Goal: Check status: Check status

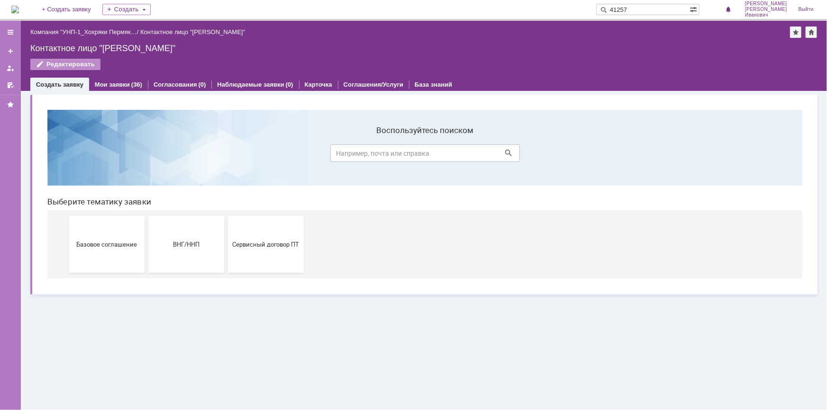
type input "41257"
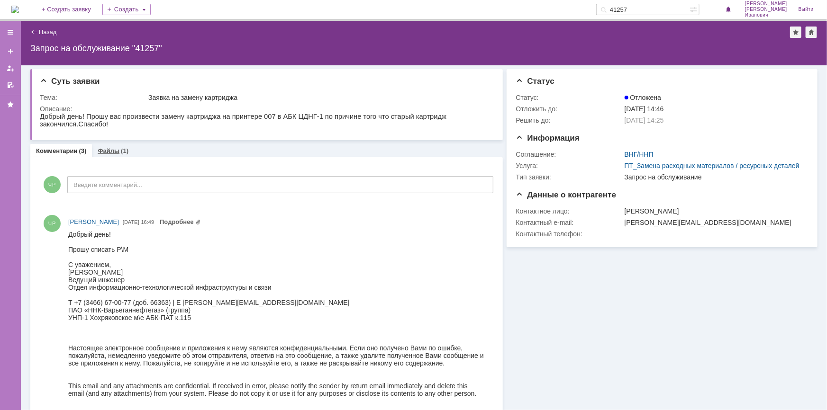
click at [101, 149] on link "Файлы" at bounding box center [109, 150] width 22 height 7
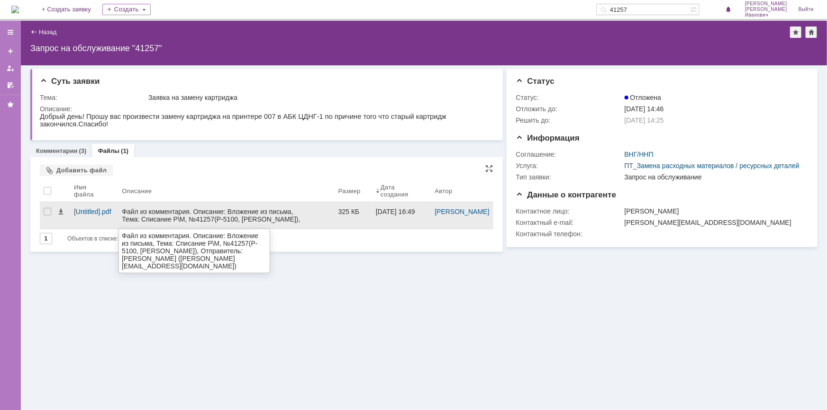
click at [236, 211] on div "Файл из комментария. Описание: Вложение из письма, Тема: Списание Р\М, №41257(P…" at bounding box center [226, 223] width 209 height 30
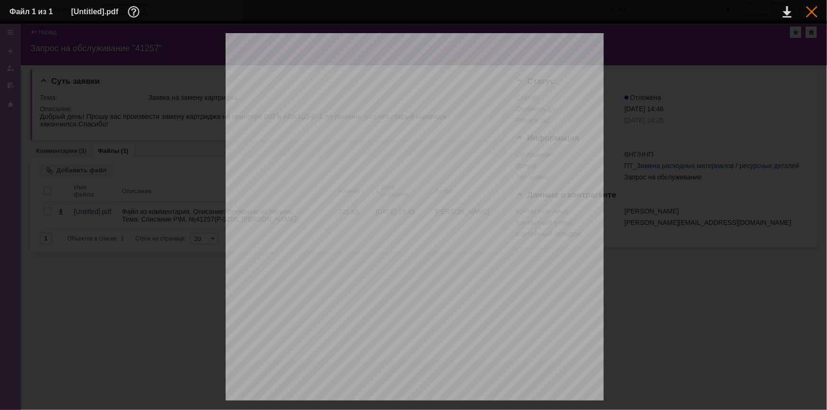
click at [809, 12] on div at bounding box center [811, 11] width 11 height 11
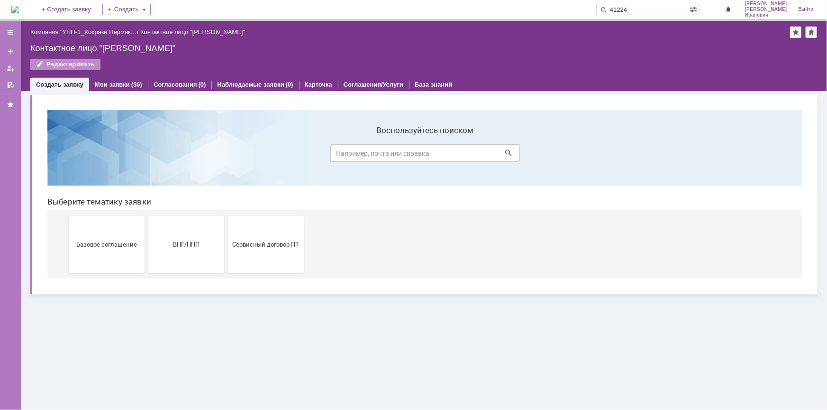
type input "41224"
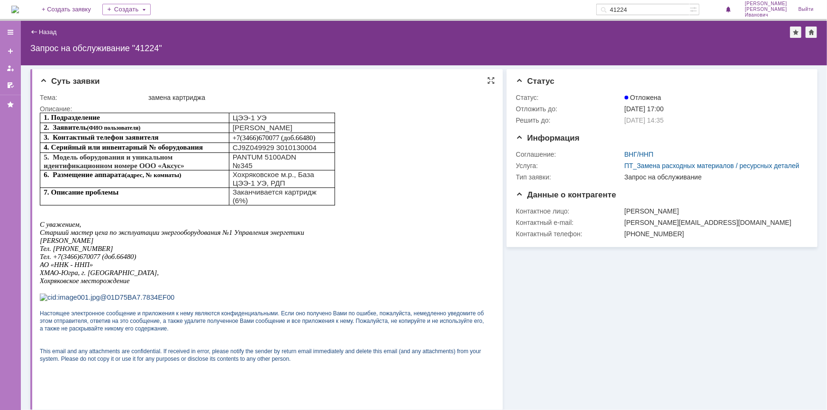
click at [470, 160] on div "1. Подразделение ЦЭЭ-1 УЭ 2. Заявитель (ФИО пользователя) Малахов Станислав Вла…" at bounding box center [262, 244] width 447 height 265
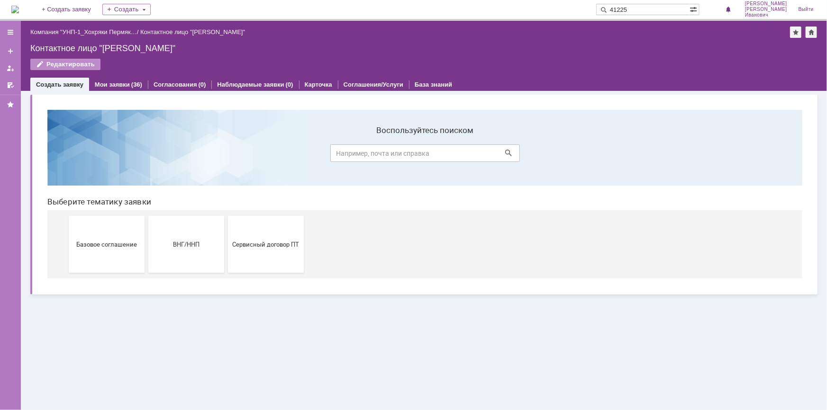
type input "41225"
